Goal: Find specific page/section: Find specific page/section

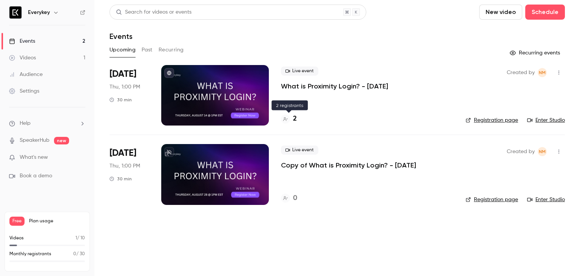
click at [291, 118] on div "2" at bounding box center [289, 119] width 16 height 10
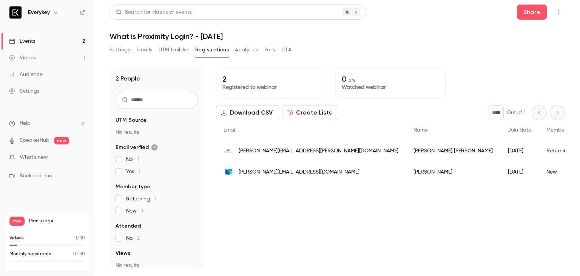
click at [316, 233] on div "2 Registered to webinar 0 0 % Watched webinar Download CSV Create Lists * Out o…" at bounding box center [390, 168] width 349 height 200
